Goal: Find specific page/section: Find specific page/section

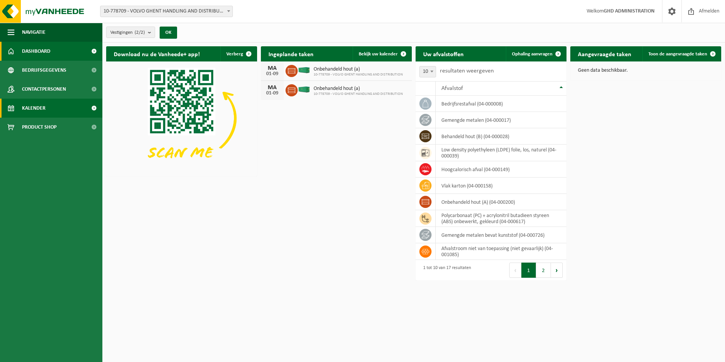
click at [48, 113] on link "Kalender" at bounding box center [51, 108] width 102 height 19
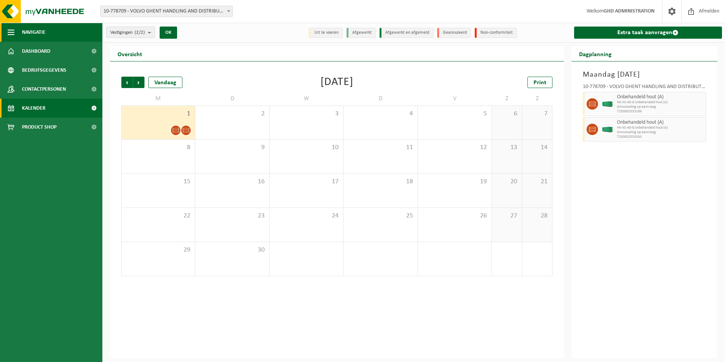
click at [34, 28] on span "Navigatie" at bounding box center [34, 32] width 24 height 19
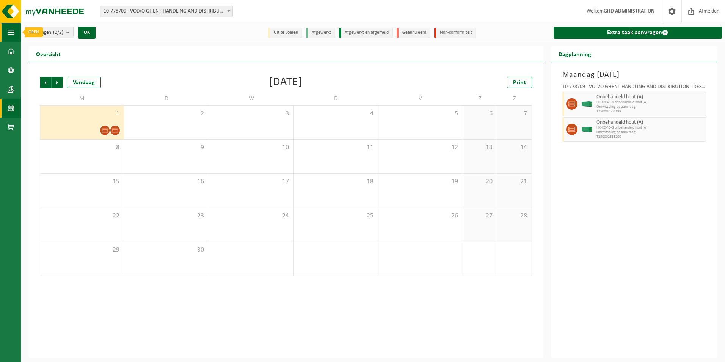
click at [11, 30] on span "button" at bounding box center [11, 32] width 7 height 19
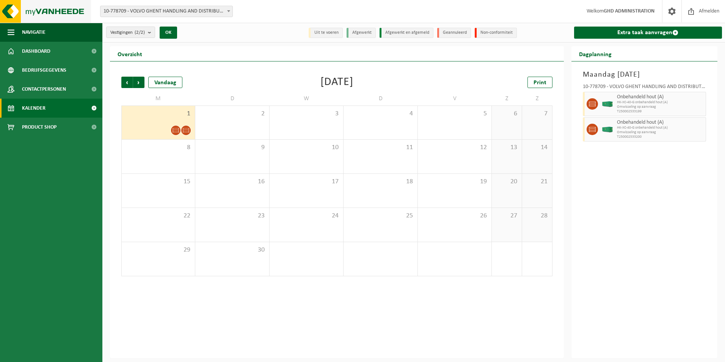
click at [18, 14] on img at bounding box center [45, 11] width 91 height 23
